Goal: Feedback & Contribution: Submit feedback/report problem

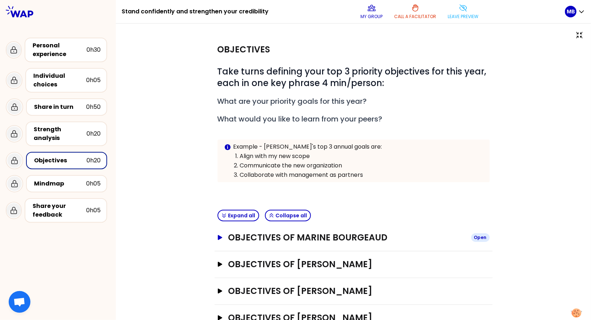
click at [221, 238] on icon "button" at bounding box center [220, 237] width 6 height 5
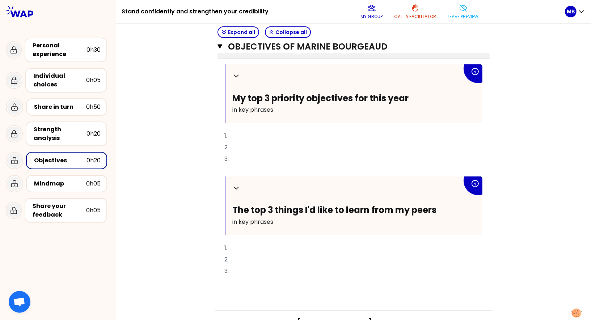
scroll to position [238, 0]
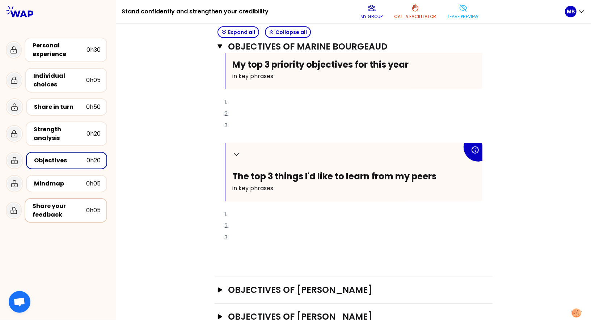
click at [63, 211] on div "Share your feedback" at bounding box center [60, 210] width 54 height 17
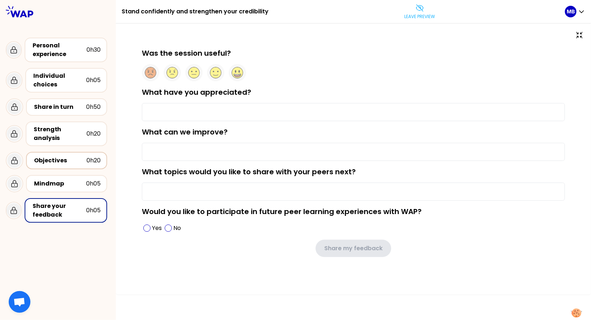
click at [59, 165] on div "Objectives 0h20" at bounding box center [67, 161] width 68 height 10
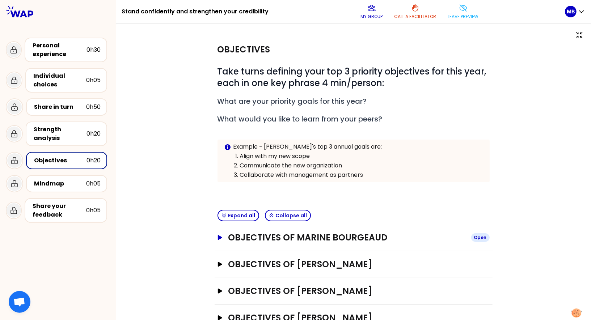
click at [239, 239] on h3 "Objectives of Marine Bourgeaud" at bounding box center [346, 238] width 237 height 12
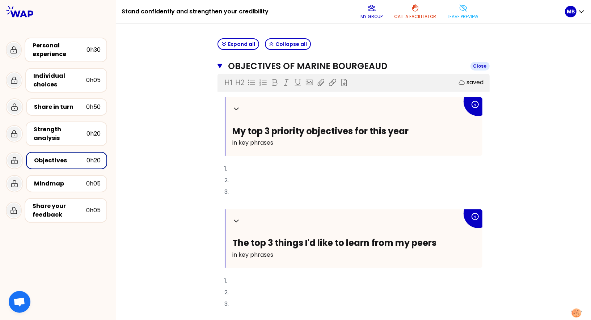
scroll to position [207, 0]
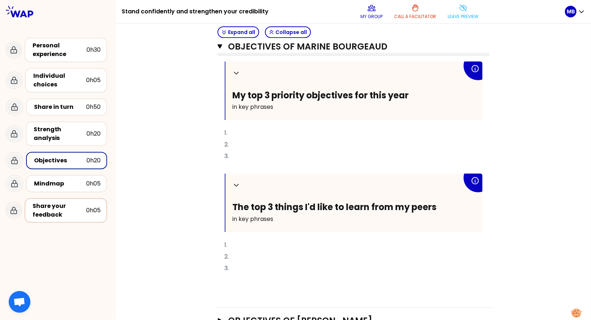
click at [63, 206] on div "Share your feedback" at bounding box center [60, 210] width 54 height 17
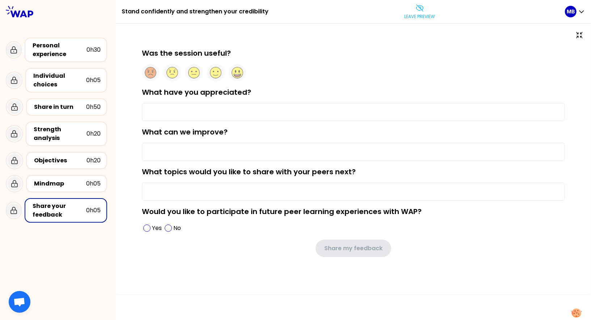
drag, startPoint x: 140, startPoint y: 171, endPoint x: 357, endPoint y: 171, distance: 217.5
click at [357, 171] on div "Was the session useful? What have you appreciated? What can we improve? What to…" at bounding box center [353, 164] width 446 height 232
click at [48, 160] on div "Objectives" at bounding box center [60, 160] width 52 height 9
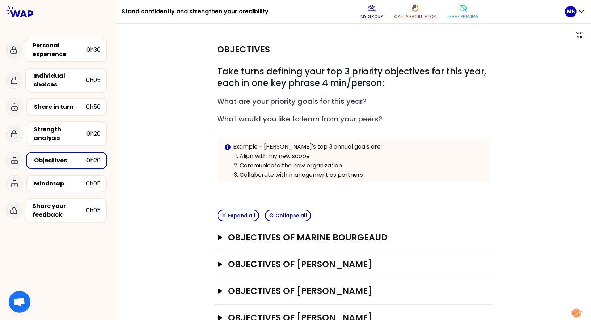
scroll to position [49, 0]
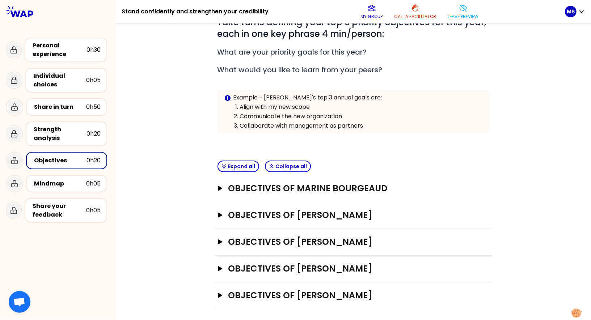
click at [217, 192] on div "Objectives of Marine Bourgeaud Open" at bounding box center [354, 189] width 278 height 27
click at [220, 189] on button "Objectives of Marine Bourgeaud Open" at bounding box center [353, 189] width 272 height 12
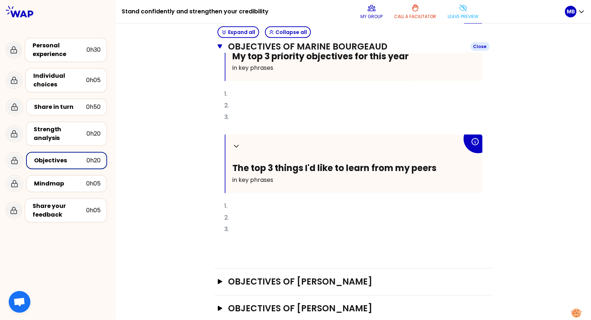
scroll to position [256, 0]
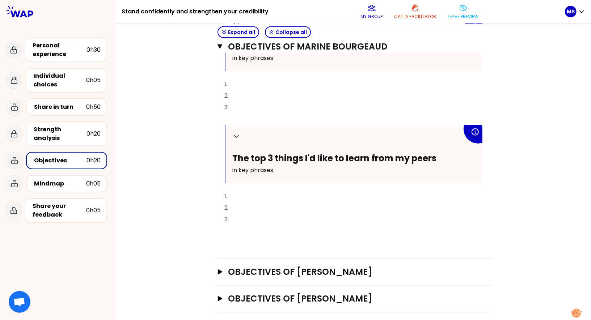
click at [242, 195] on p "1." at bounding box center [354, 197] width 258 height 12
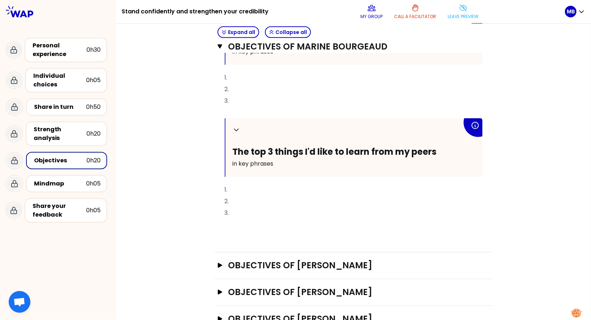
scroll to position [263, 0]
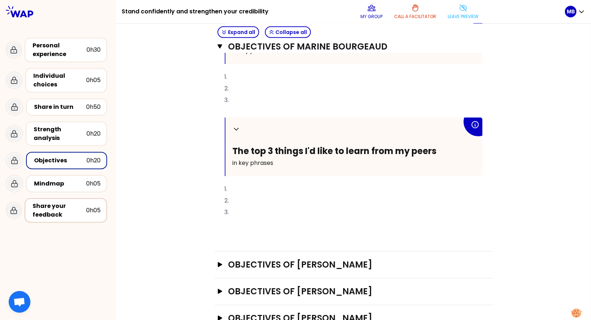
click at [67, 209] on div "Share your feedback" at bounding box center [60, 210] width 54 height 17
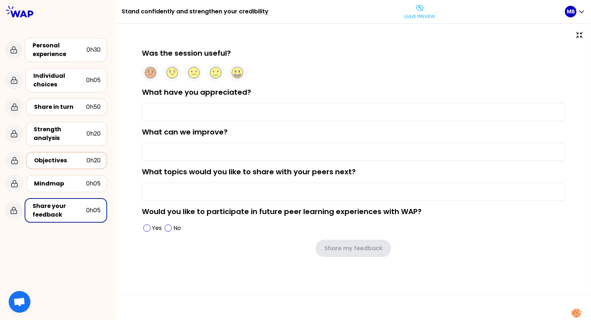
click at [64, 160] on div "Objectives" at bounding box center [60, 160] width 52 height 9
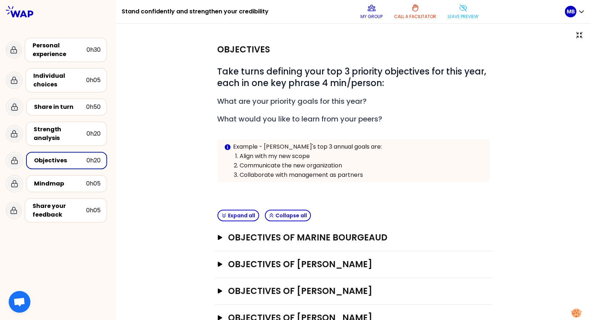
click at [226, 242] on div "Objectives of Marine Bourgeaud Open" at bounding box center [354, 238] width 278 height 27
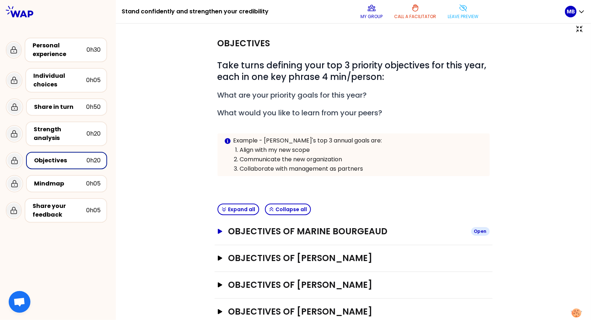
click at [225, 231] on button "Objectives of Marine Bourgeaud Open" at bounding box center [353, 232] width 272 height 12
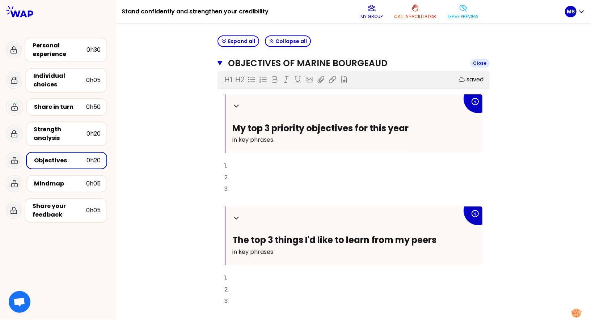
scroll to position [200, 0]
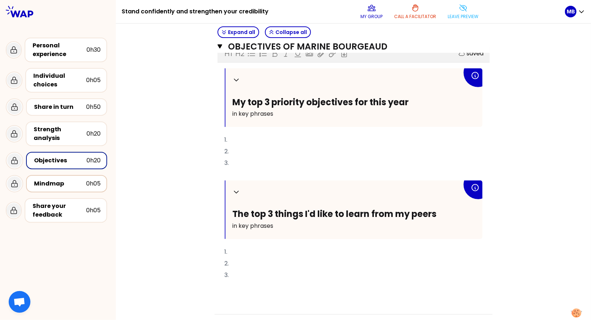
click at [51, 183] on div "Mindmap" at bounding box center [60, 184] width 52 height 9
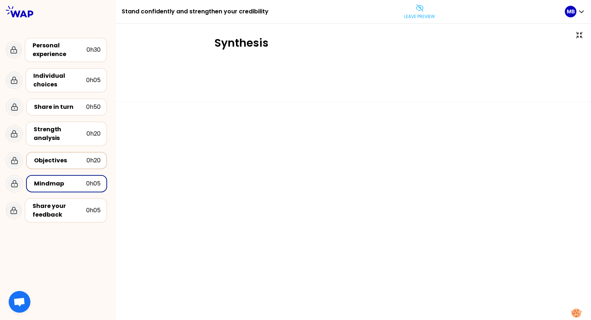
click at [63, 159] on div "Objectives" at bounding box center [60, 160] width 52 height 9
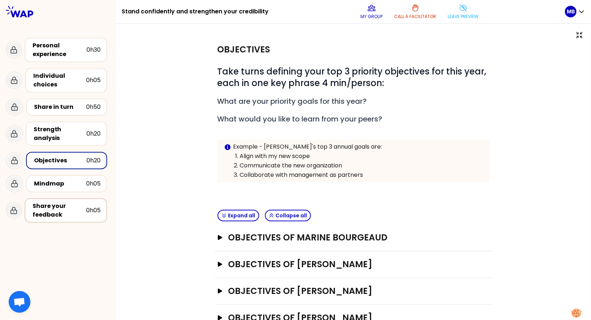
click at [62, 212] on div "Share your feedback" at bounding box center [60, 210] width 54 height 17
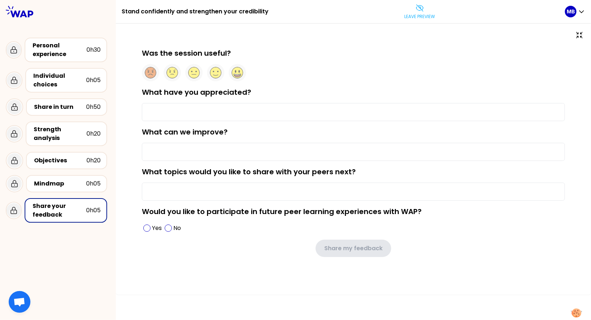
drag, startPoint x: 141, startPoint y: 171, endPoint x: 359, endPoint y: 168, distance: 218.2
click at [359, 168] on div "Was the session useful? What have you appreciated? What can we improve? What to…" at bounding box center [353, 164] width 446 height 232
click at [146, 181] on div "What topics would you like to share with your peers next?" at bounding box center [353, 184] width 423 height 34
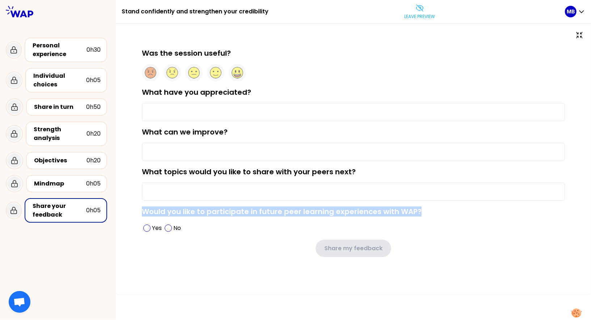
drag, startPoint x: 140, startPoint y: 209, endPoint x: 428, endPoint y: 209, distance: 288.1
click at [428, 209] on div "Was the session useful? What have you appreciated? What can we improve? What to…" at bounding box center [353, 164] width 446 height 232
drag, startPoint x: 140, startPoint y: 170, endPoint x: 366, endPoint y: 172, distance: 225.5
click at [366, 172] on div "Was the session useful? What have you appreciated? What can we improve? What to…" at bounding box center [353, 164] width 446 height 232
click at [359, 174] on div "What topics would you like to share with your peers next?" at bounding box center [353, 184] width 423 height 34
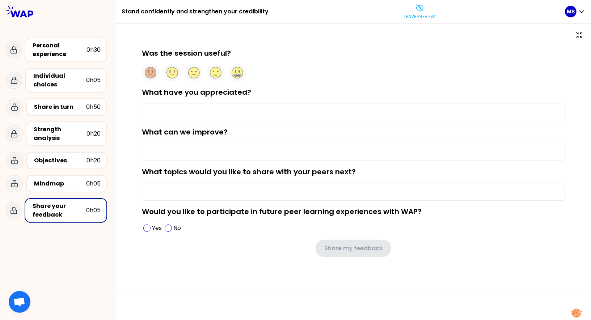
drag, startPoint x: 139, startPoint y: 174, endPoint x: 356, endPoint y: 166, distance: 218.0
click at [356, 166] on div "Was the session useful? What have you appreciated? What can we improve? What to…" at bounding box center [353, 164] width 446 height 232
click at [140, 168] on div "Was the session useful? What have you appreciated? What can we improve? What to…" at bounding box center [353, 164] width 446 height 232
drag, startPoint x: 139, startPoint y: 171, endPoint x: 357, endPoint y: 168, distance: 217.9
click at [357, 168] on div "Was the session useful? What have you appreciated? What can we improve? What to…" at bounding box center [353, 164] width 446 height 232
